Goal: Information Seeking & Learning: Understand process/instructions

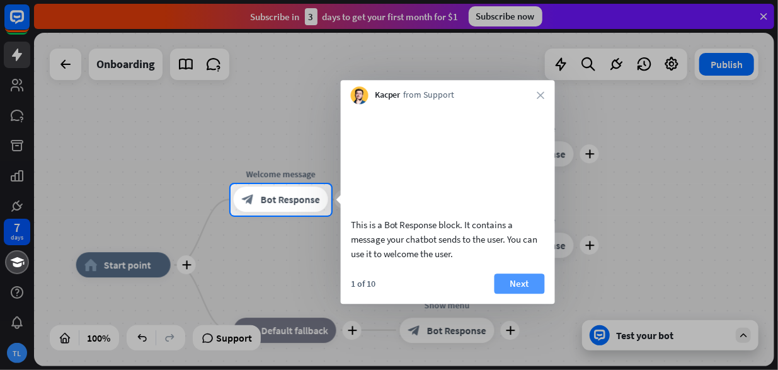
click at [522, 294] on button "Next" at bounding box center [520, 284] width 50 height 20
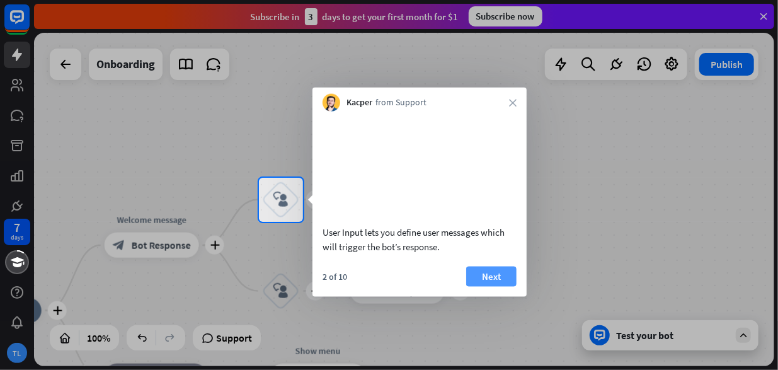
click at [499, 286] on button "Next" at bounding box center [491, 276] width 50 height 20
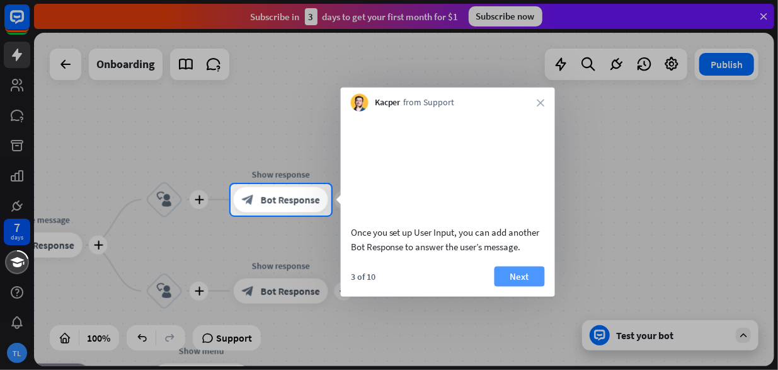
click at [500, 286] on button "Next" at bounding box center [520, 276] width 50 height 20
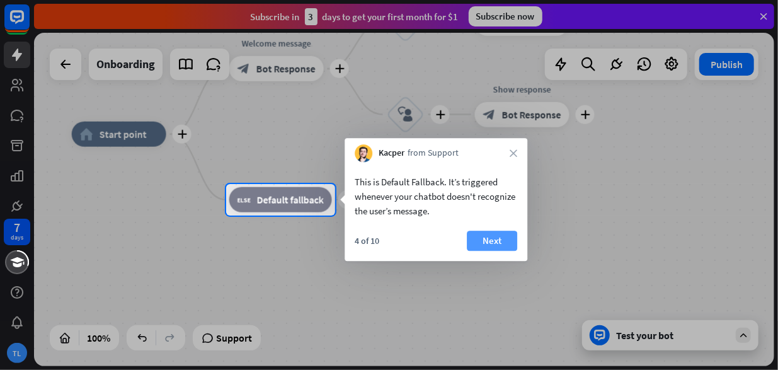
click at [495, 245] on button "Next" at bounding box center [492, 241] width 50 height 20
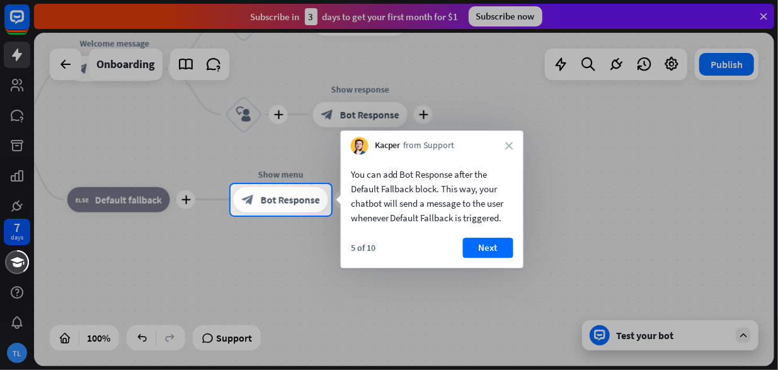
click at [495, 245] on button "Next" at bounding box center [488, 248] width 50 height 20
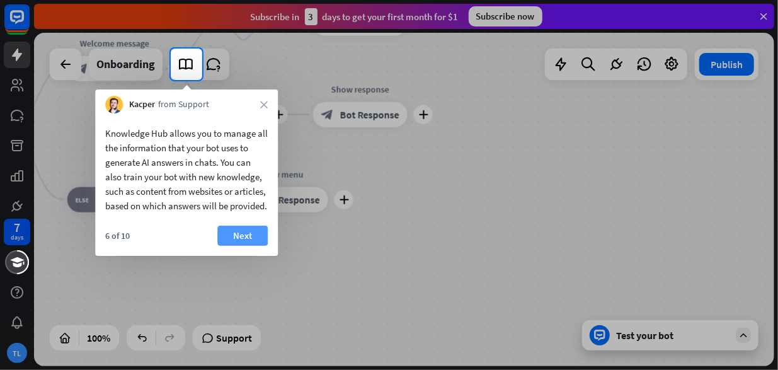
click at [241, 246] on button "Next" at bounding box center [242, 236] width 50 height 20
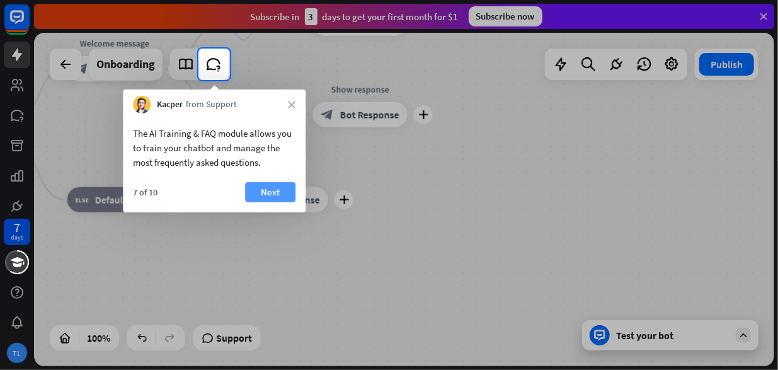
click at [276, 185] on button "Next" at bounding box center [270, 192] width 50 height 20
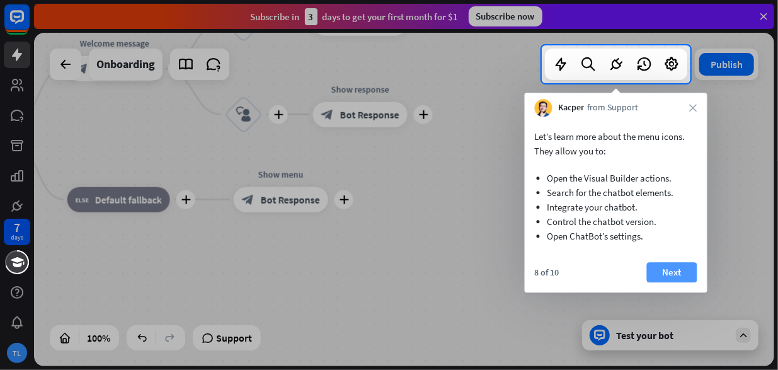
click at [671, 274] on button "Next" at bounding box center [672, 272] width 50 height 20
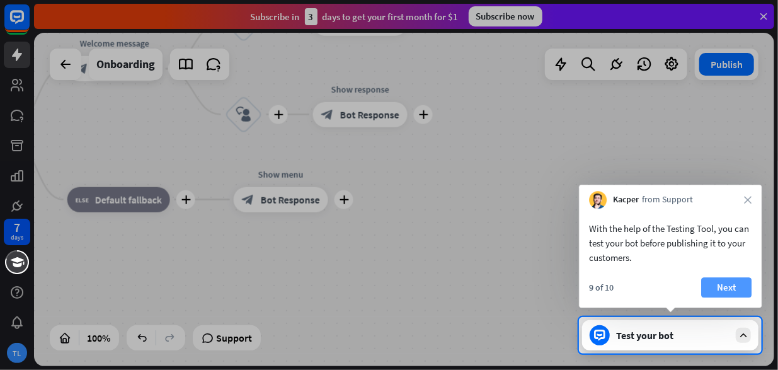
click at [725, 292] on button "Next" at bounding box center [726, 287] width 50 height 20
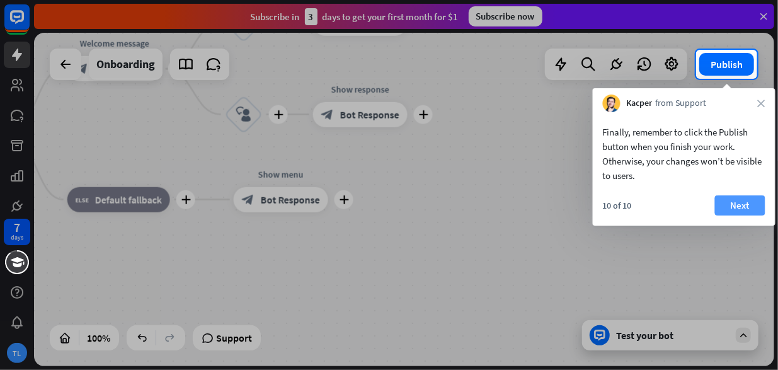
click at [742, 201] on button "Next" at bounding box center [740, 205] width 50 height 20
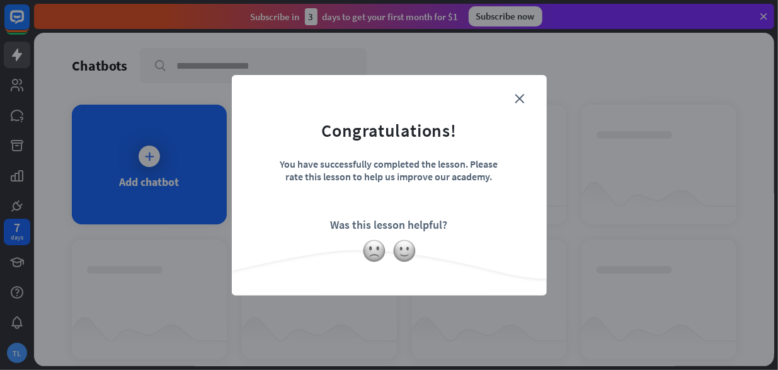
click at [526, 99] on form "Congratulations! You have successfully completed the lesson. Please rate this l…" at bounding box center [390, 166] width 284 height 151
click at [519, 99] on icon "close" at bounding box center [520, 98] width 9 height 9
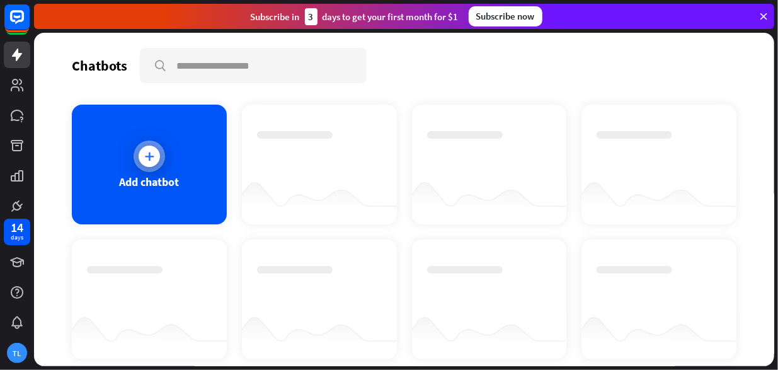
click at [151, 156] on icon at bounding box center [149, 156] width 13 height 13
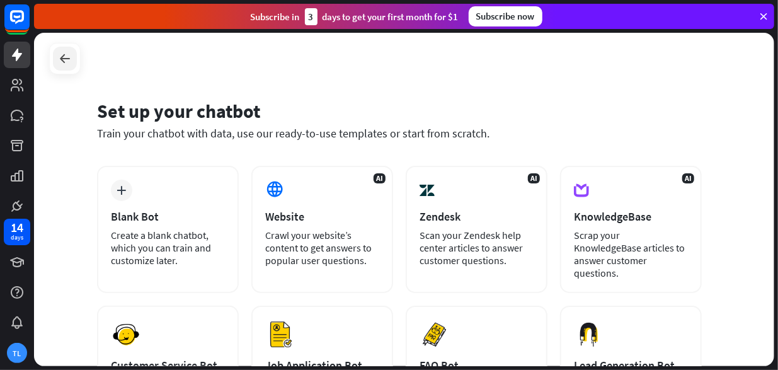
click at [64, 62] on icon at bounding box center [64, 58] width 15 height 15
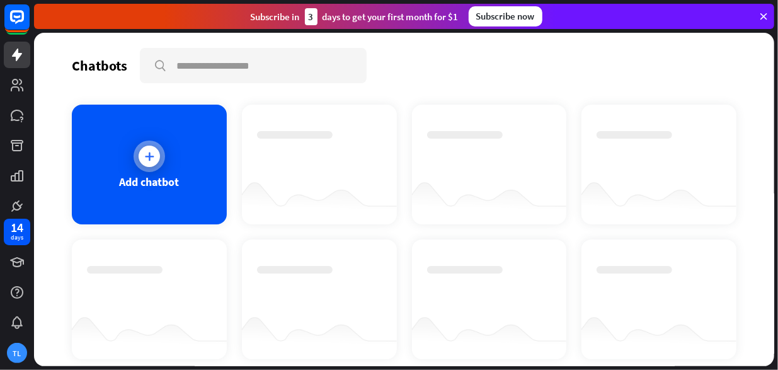
click at [147, 153] on icon at bounding box center [149, 156] width 13 height 13
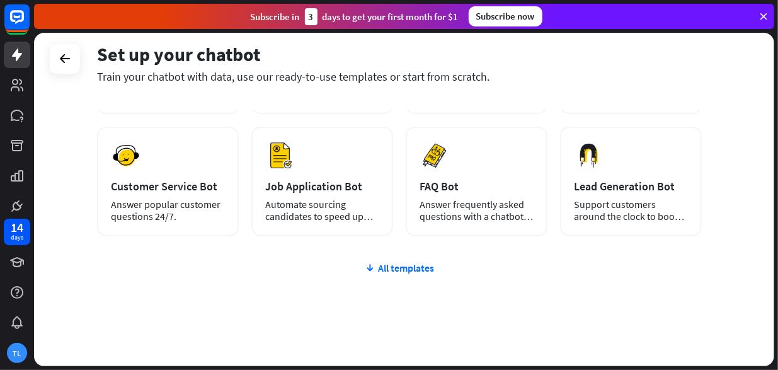
scroll to position [200, 0]
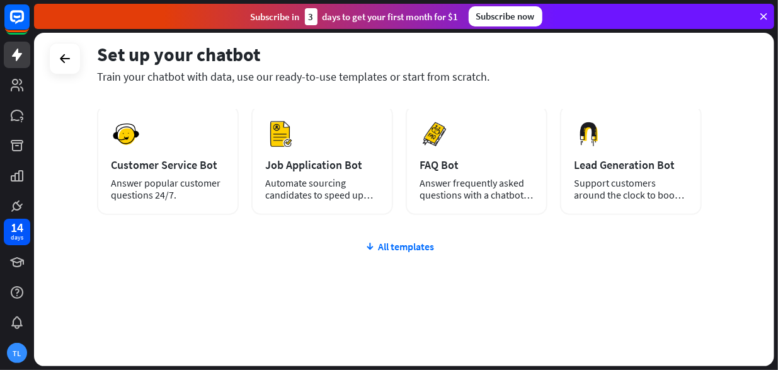
click at [763, 16] on icon at bounding box center [763, 16] width 11 height 11
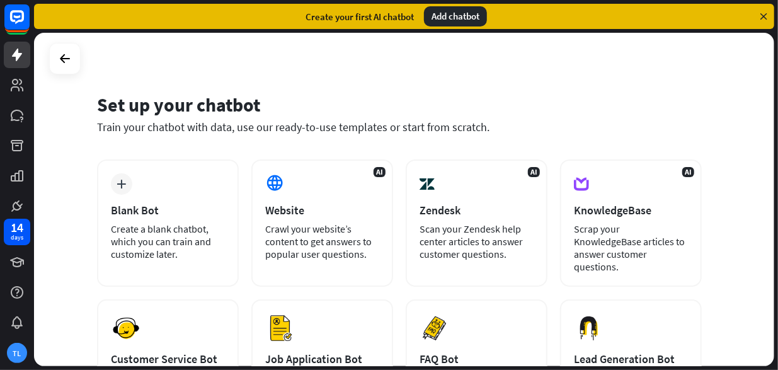
scroll to position [0, 0]
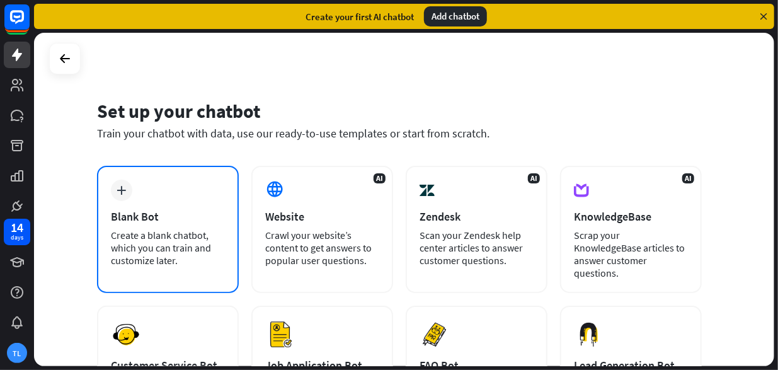
click at [118, 199] on div "plus" at bounding box center [121, 190] width 21 height 21
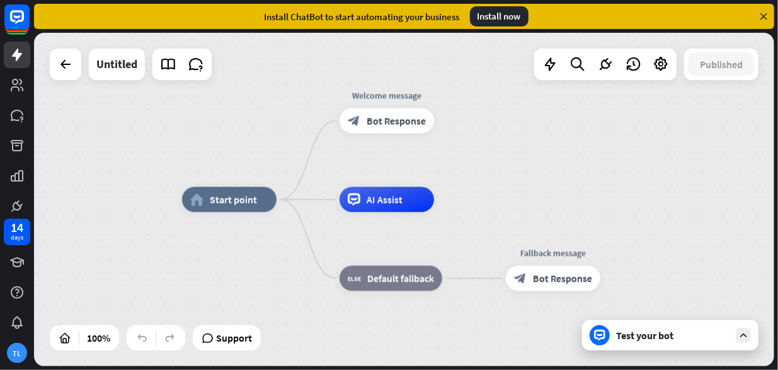
click at [644, 339] on div "Test your bot" at bounding box center [672, 335] width 113 height 13
